Goal: Transaction & Acquisition: Subscribe to service/newsletter

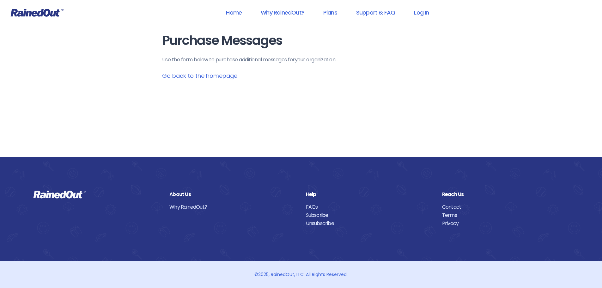
click at [218, 75] on link "Go back to the homepage" at bounding box center [199, 76] width 75 height 8
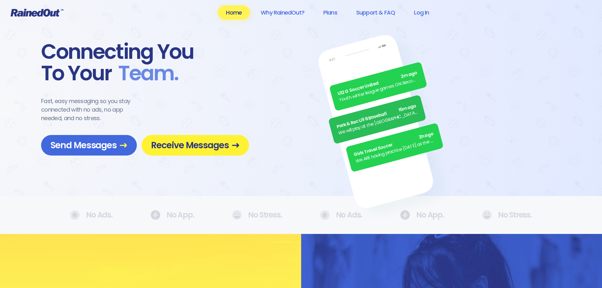
click at [199, 147] on span "Receive Messages" at bounding box center [195, 145] width 88 height 11
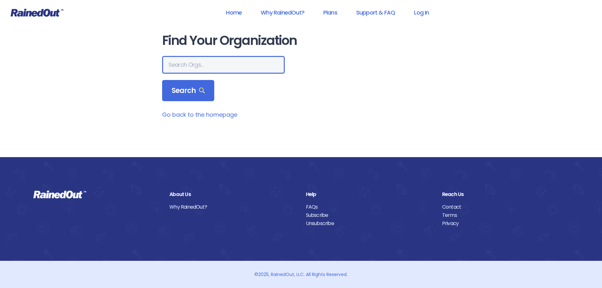
click at [203, 69] on input "text" at bounding box center [223, 65] width 123 height 18
type input "st [PERSON_NAME] center lbicc"
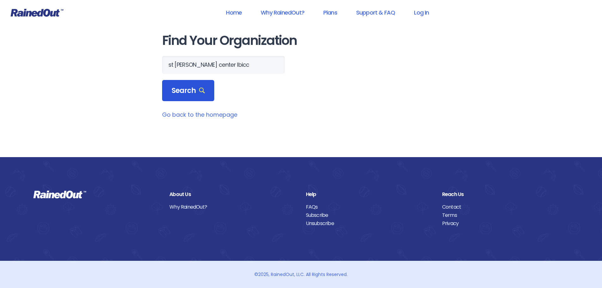
click at [189, 89] on span "Search" at bounding box center [188, 90] width 33 height 9
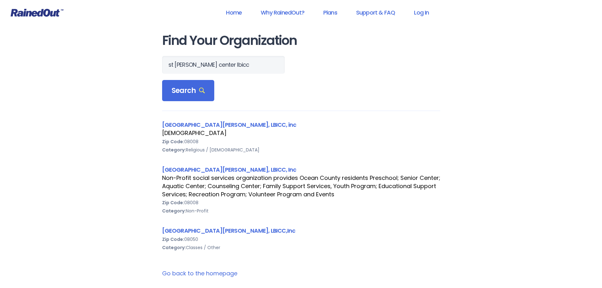
click at [235, 195] on div "Non-Profit social services organization provides Ocean County residents Prescho…" at bounding box center [301, 186] width 278 height 25
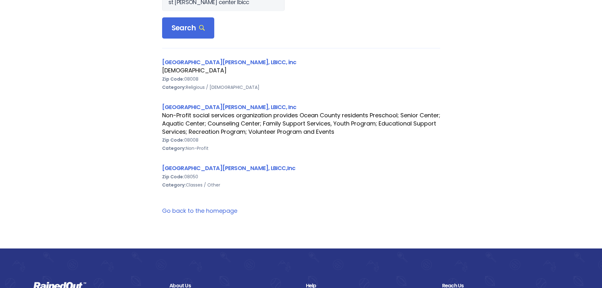
scroll to position [63, 0]
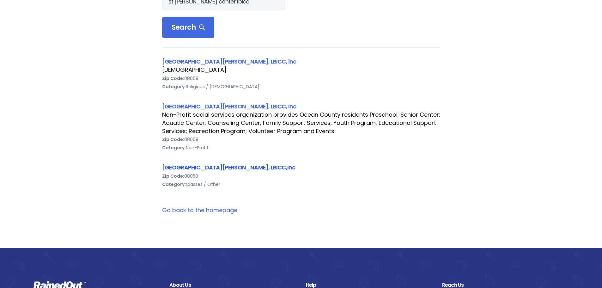
click at [209, 167] on link "[GEOGRAPHIC_DATA][PERSON_NAME], LBICC,Inc" at bounding box center [228, 167] width 133 height 8
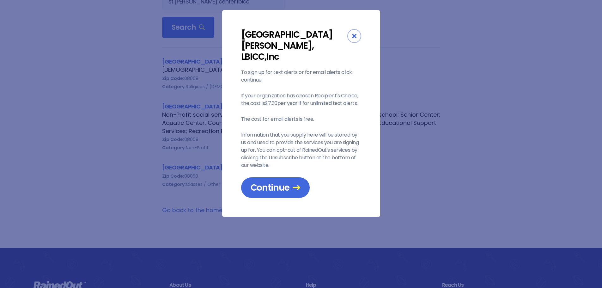
drag, startPoint x: 327, startPoint y: 105, endPoint x: 339, endPoint y: 148, distance: 44.2
click at [339, 148] on div "To sign up for text alerts or for email alerts click continue. If your organiza…" at bounding box center [301, 133] width 120 height 129
click at [276, 182] on span "Continue" at bounding box center [276, 187] width 50 height 11
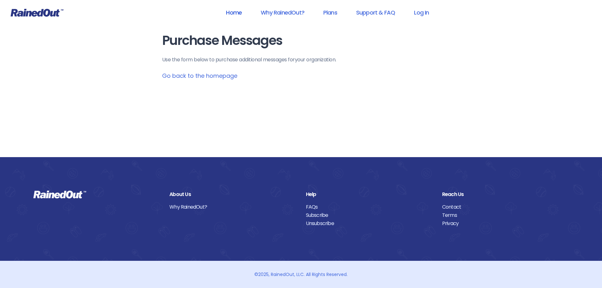
click at [235, 12] on link "Home" at bounding box center [234, 12] width 32 height 14
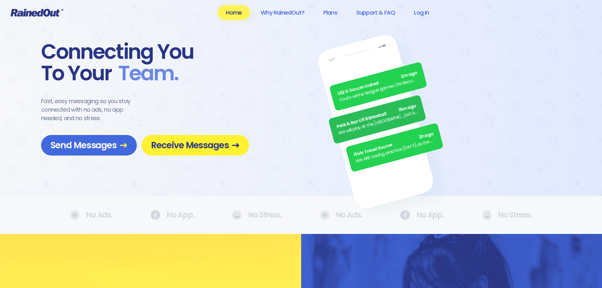
click at [189, 143] on span "Receive Messages" at bounding box center [195, 145] width 88 height 11
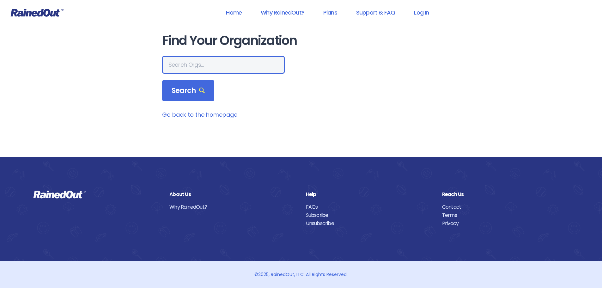
click at [207, 68] on input "text" at bounding box center [223, 65] width 123 height 18
type input "st [PERSON_NAME] center lbicc"
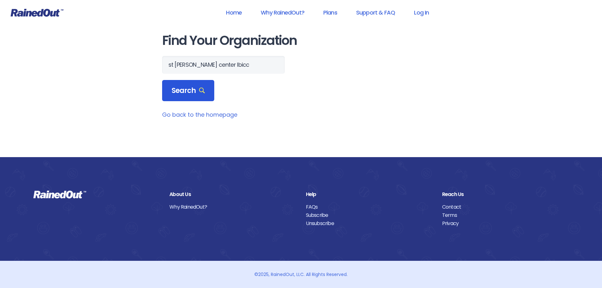
click at [178, 95] on div "Search" at bounding box center [188, 90] width 52 height 21
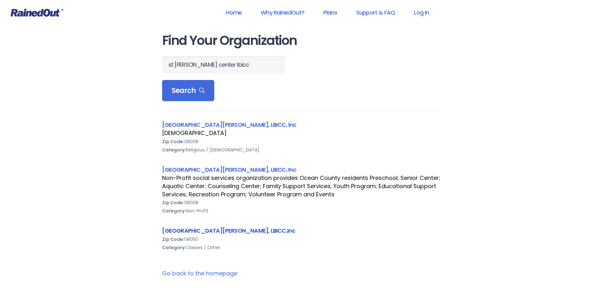
click at [222, 228] on link "[GEOGRAPHIC_DATA][PERSON_NAME], LBICC,Inc" at bounding box center [228, 231] width 133 height 8
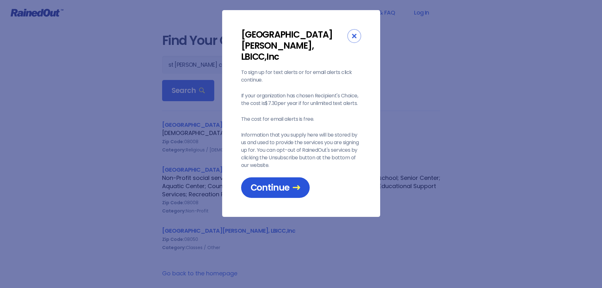
click at [270, 182] on span "Continue" at bounding box center [276, 187] width 50 height 11
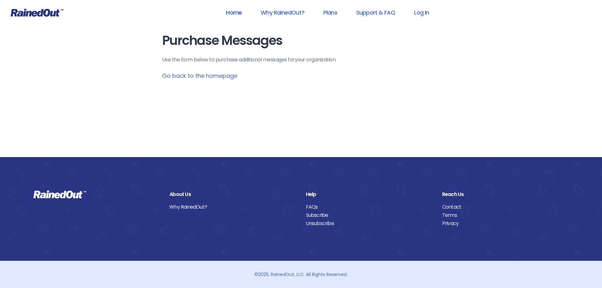
click at [233, 13] on link "Home" at bounding box center [234, 12] width 32 height 14
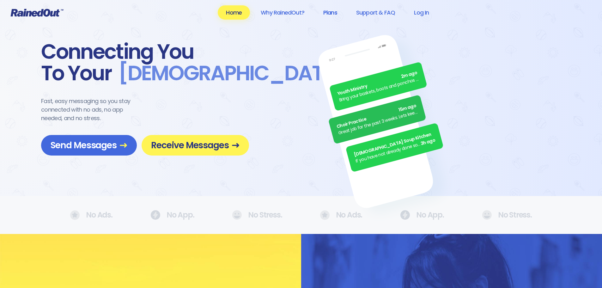
click at [337, 12] on link "Plans" at bounding box center [330, 12] width 30 height 14
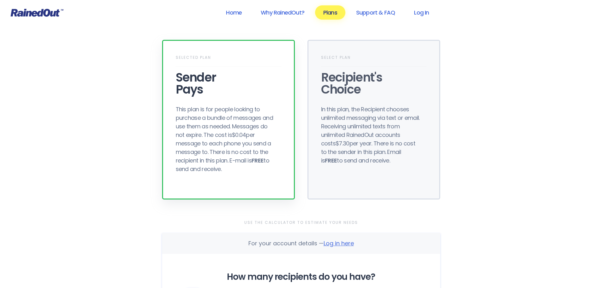
drag, startPoint x: 248, startPoint y: 117, endPoint x: 269, endPoint y: 174, distance: 60.9
click at [269, 174] on div "Selected Plan Sender Pays This plan is for people looking to purchase a bundle …" at bounding box center [228, 120] width 133 height 160
click at [349, 123] on div "In this plan, the Recipient chooses unlimited messaging via text or email. Rece…" at bounding box center [371, 135] width 101 height 60
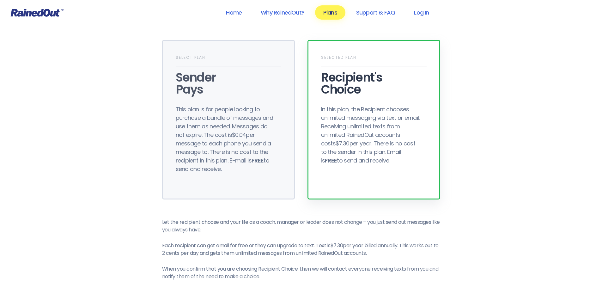
drag, startPoint x: 355, startPoint y: 114, endPoint x: 395, endPoint y: 164, distance: 63.8
click at [395, 164] on div "In this plan, the Recipient chooses unlimited messaging via text or email. Rece…" at bounding box center [371, 135] width 101 height 60
click at [423, 14] on link "Log In" at bounding box center [421, 12] width 31 height 14
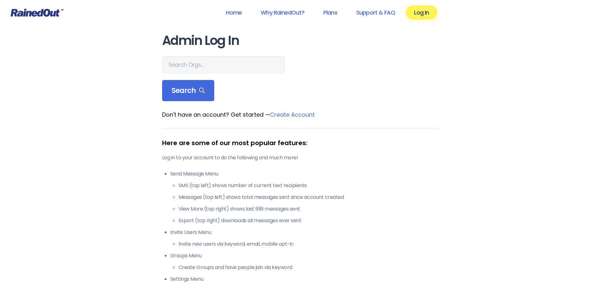
click at [367, 122] on main "Admin Log In Search Don't have an account? Get started — Create Account Here ar…" at bounding box center [301, 183] width 278 height 301
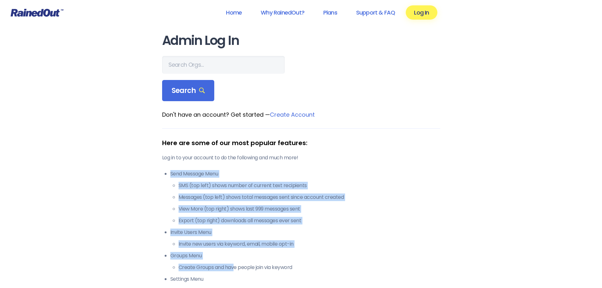
drag, startPoint x: 234, startPoint y: 177, endPoint x: 235, endPoint y: 261, distance: 83.8
click at [235, 261] on ul "Send Message Menu SMS (top left) shows number of current text recipients Messag…" at bounding box center [305, 244] width 270 height 148
